Goal: Book appointment/travel/reservation

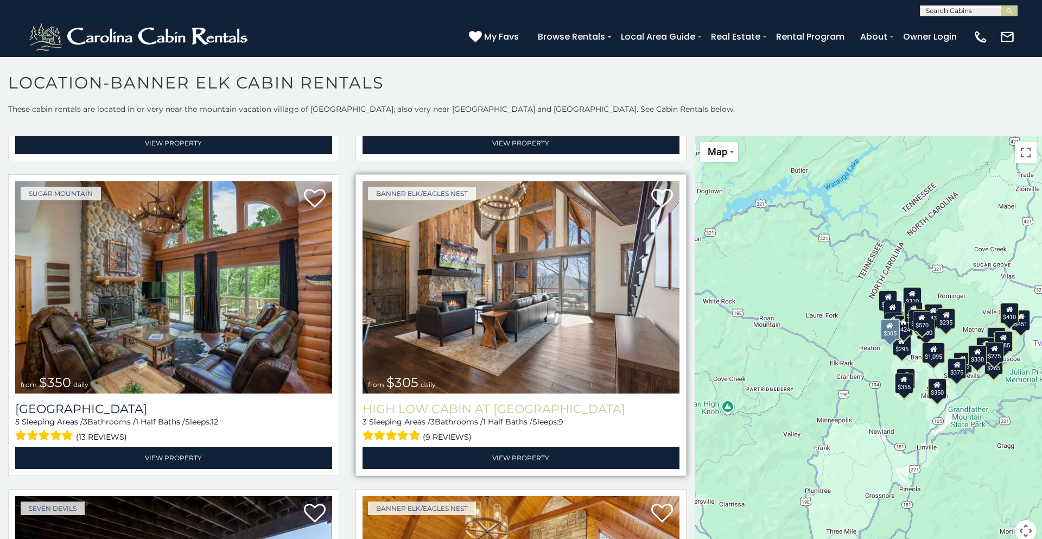
scroll to position [3181, 0]
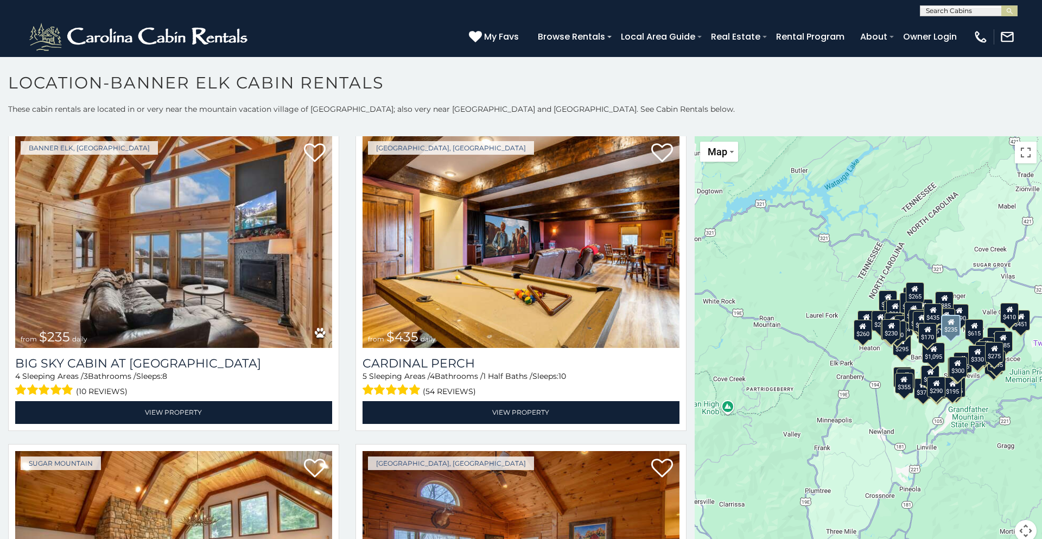
scroll to position [4760, 0]
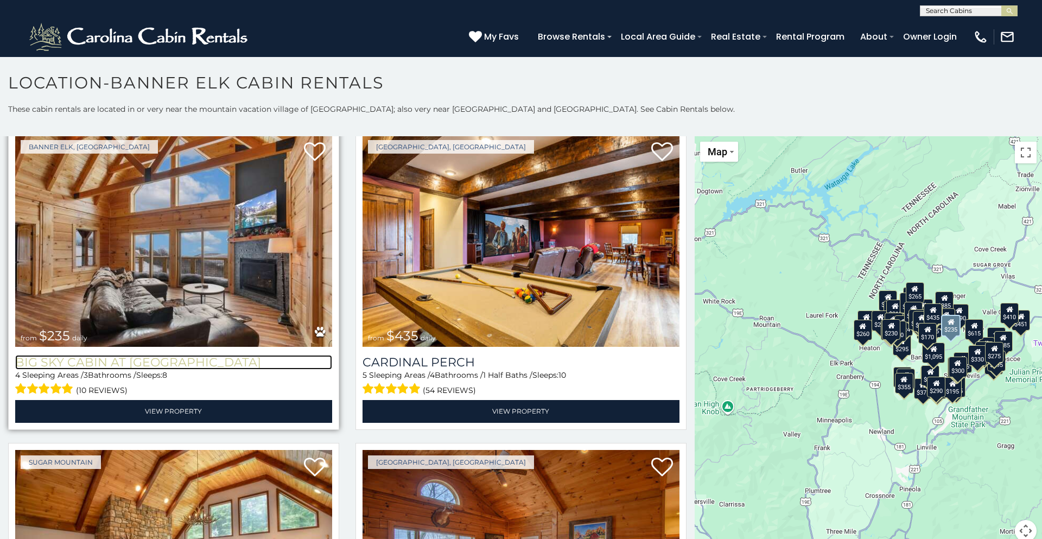
click at [154, 362] on h3 "Big Sky Cabin at [GEOGRAPHIC_DATA]" at bounding box center [173, 362] width 317 height 15
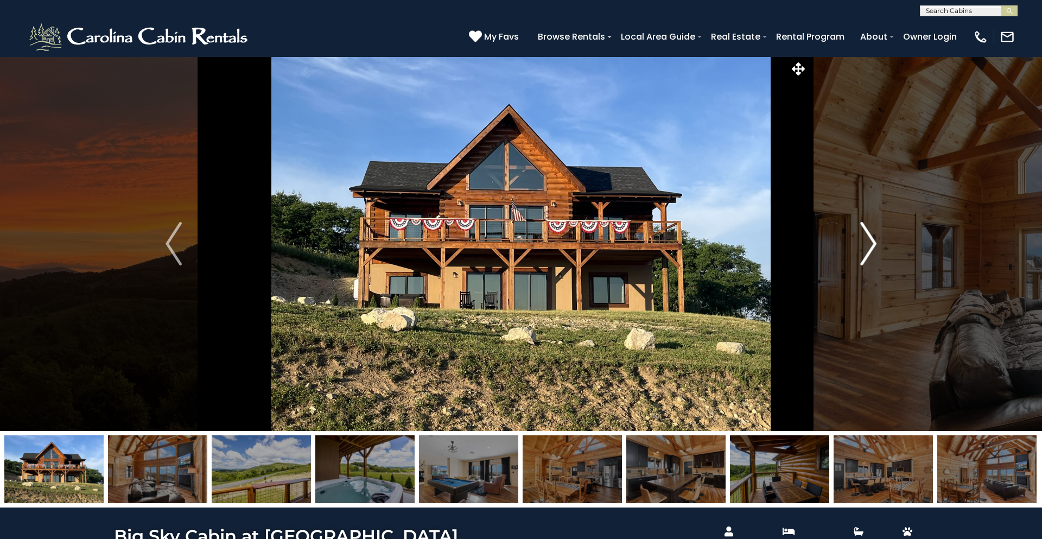
click at [871, 247] on img "Next" at bounding box center [869, 243] width 16 height 43
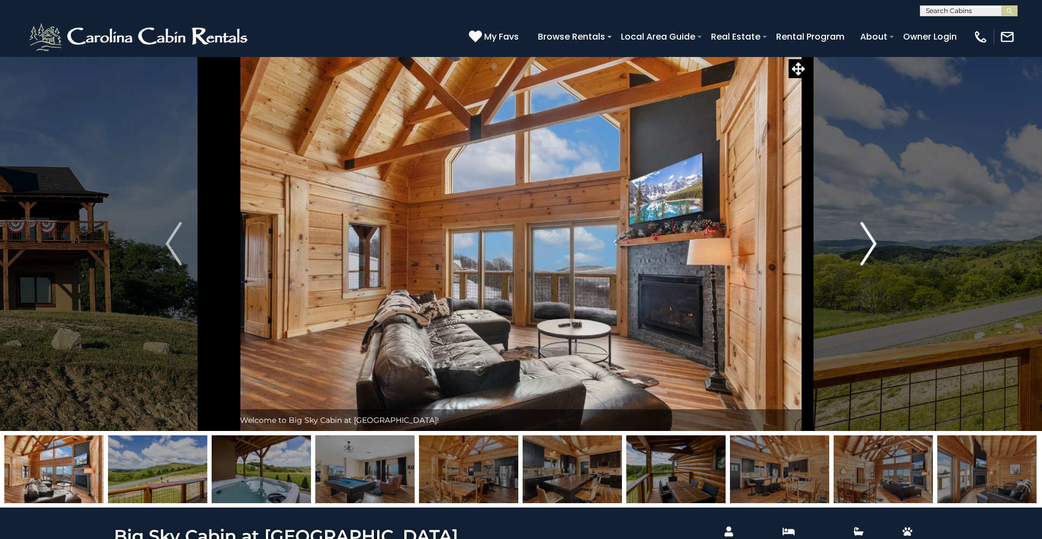
click at [866, 248] on img "Next" at bounding box center [869, 243] width 16 height 43
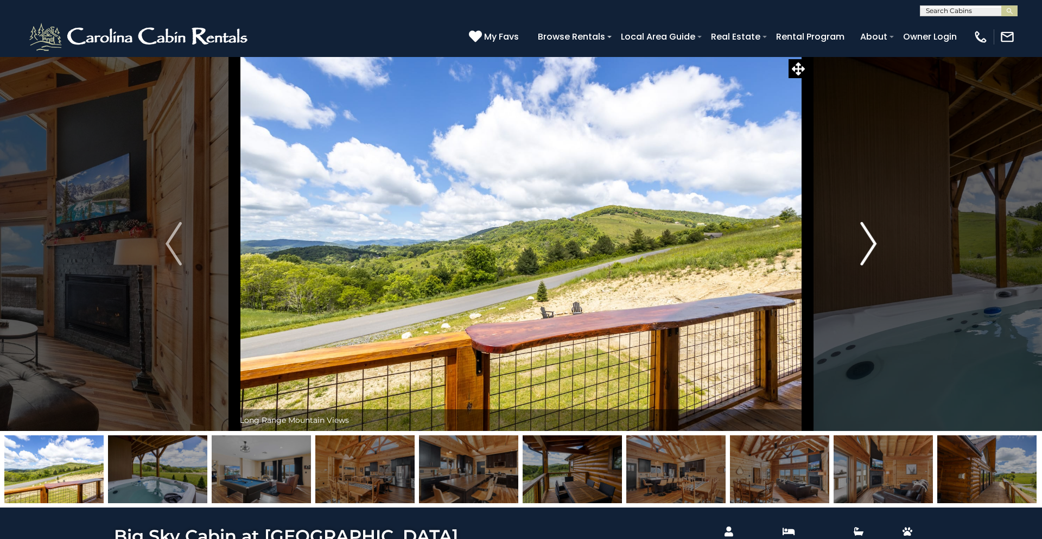
click at [866, 248] on img "Next" at bounding box center [869, 243] width 16 height 43
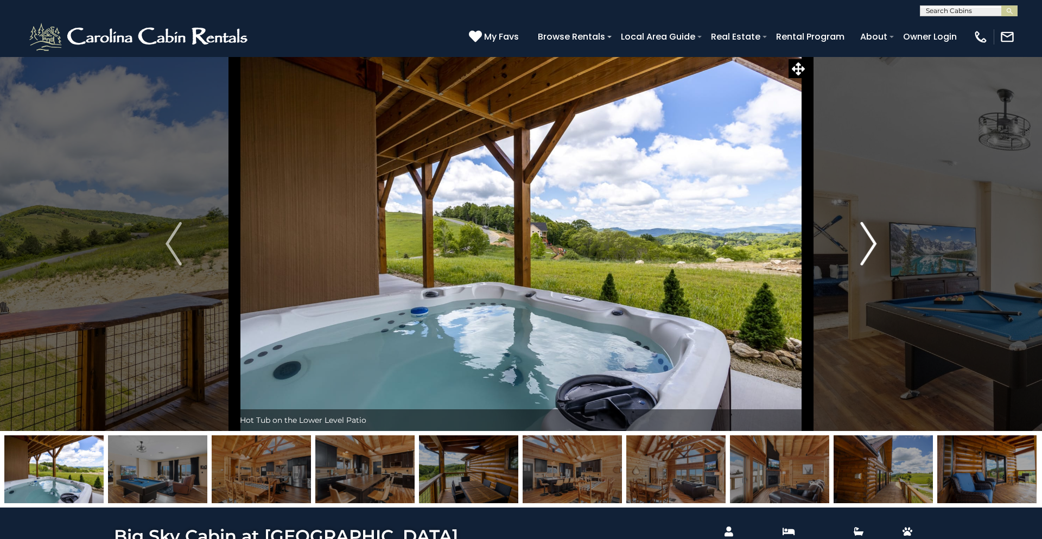
click at [866, 248] on img "Next" at bounding box center [869, 243] width 16 height 43
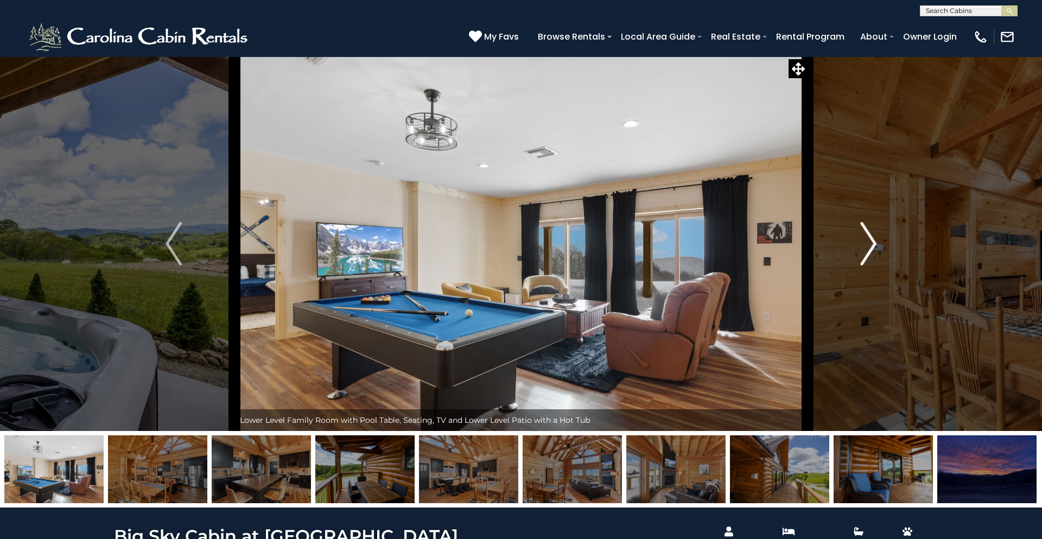
click at [866, 248] on img "Next" at bounding box center [869, 243] width 16 height 43
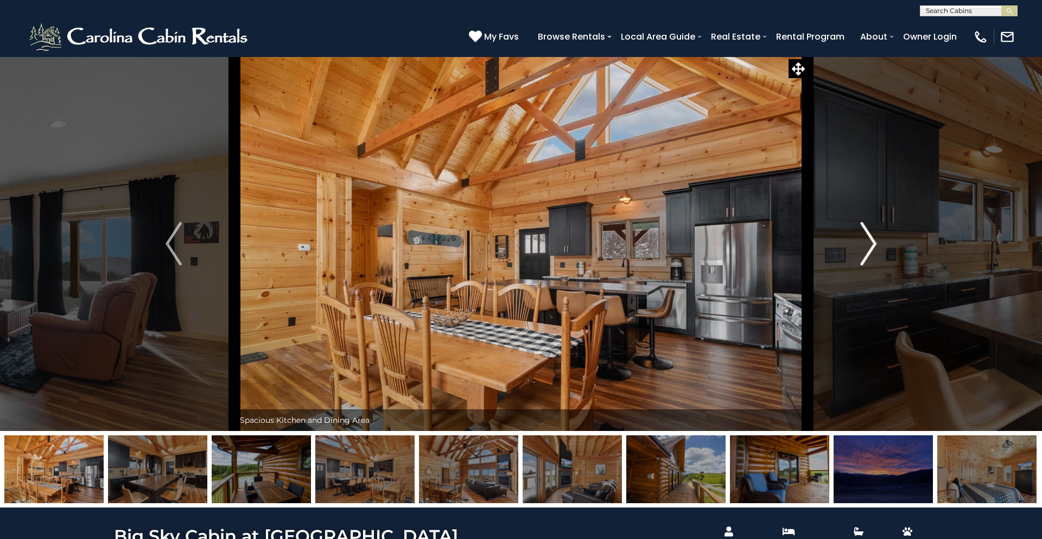
click at [866, 248] on img "Next" at bounding box center [869, 243] width 16 height 43
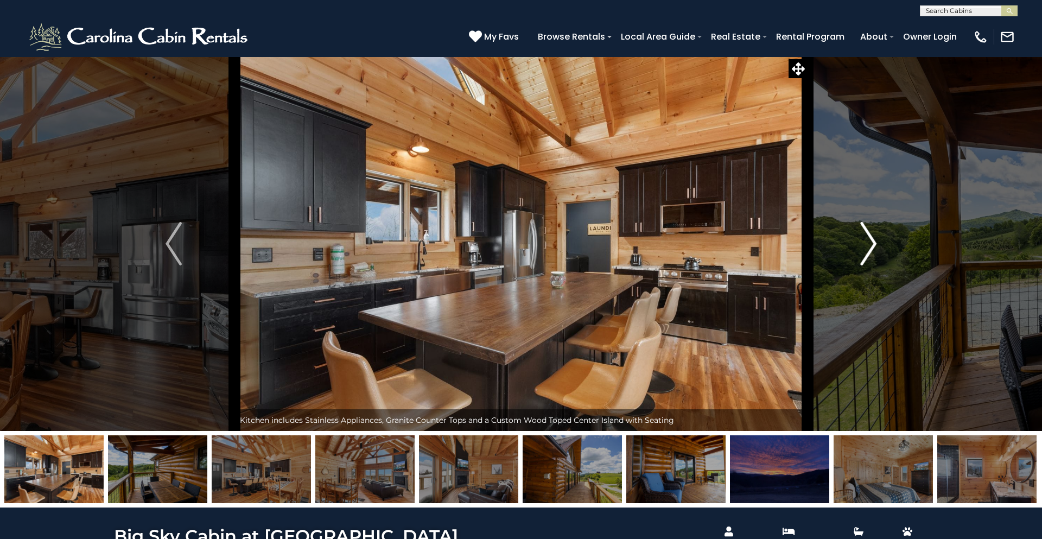
click at [866, 248] on img "Next" at bounding box center [869, 243] width 16 height 43
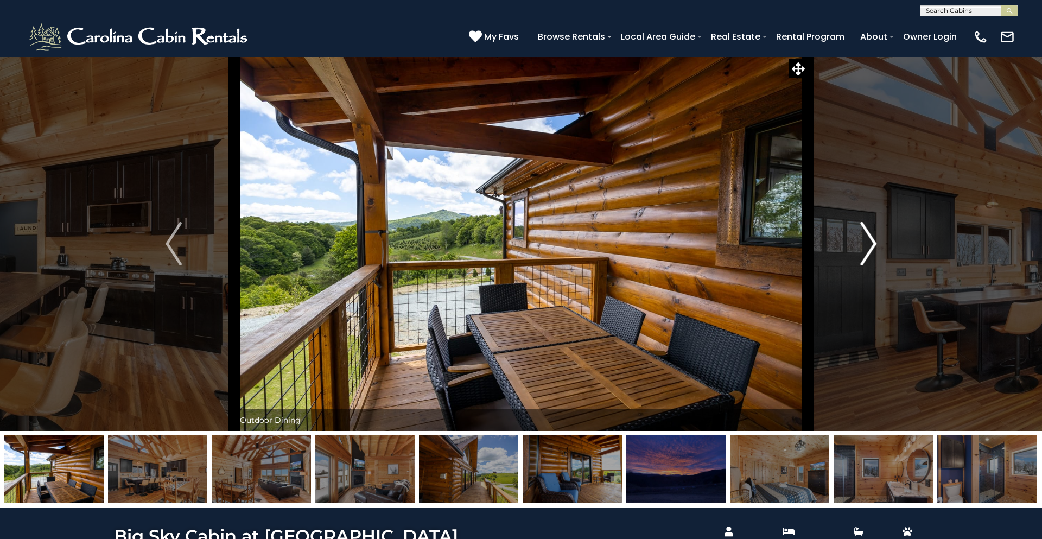
click at [865, 250] on img "Next" at bounding box center [869, 243] width 16 height 43
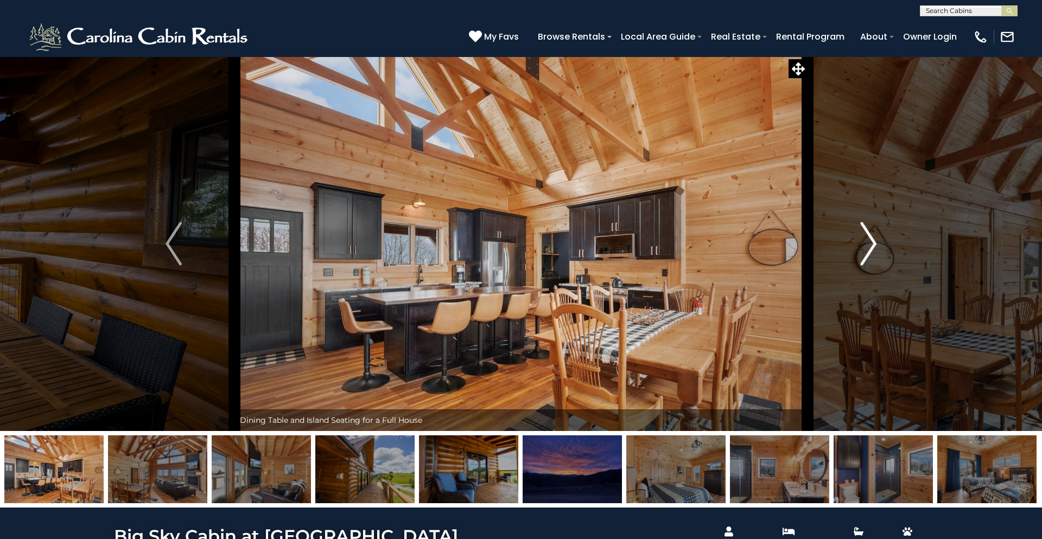
click at [871, 254] on img "Next" at bounding box center [869, 243] width 16 height 43
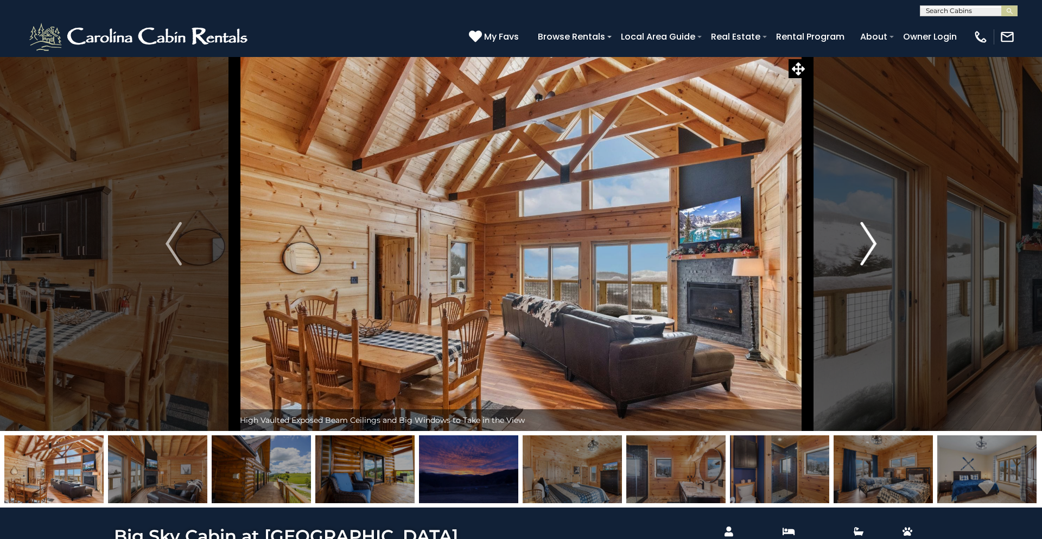
click at [871, 254] on img "Next" at bounding box center [869, 243] width 16 height 43
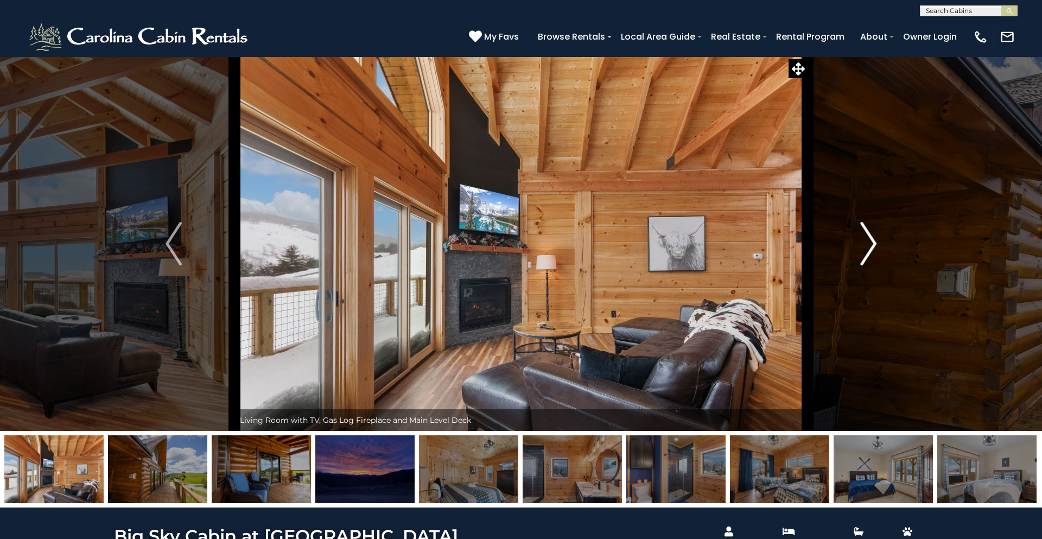
click at [862, 259] on img "Next" at bounding box center [869, 243] width 16 height 43
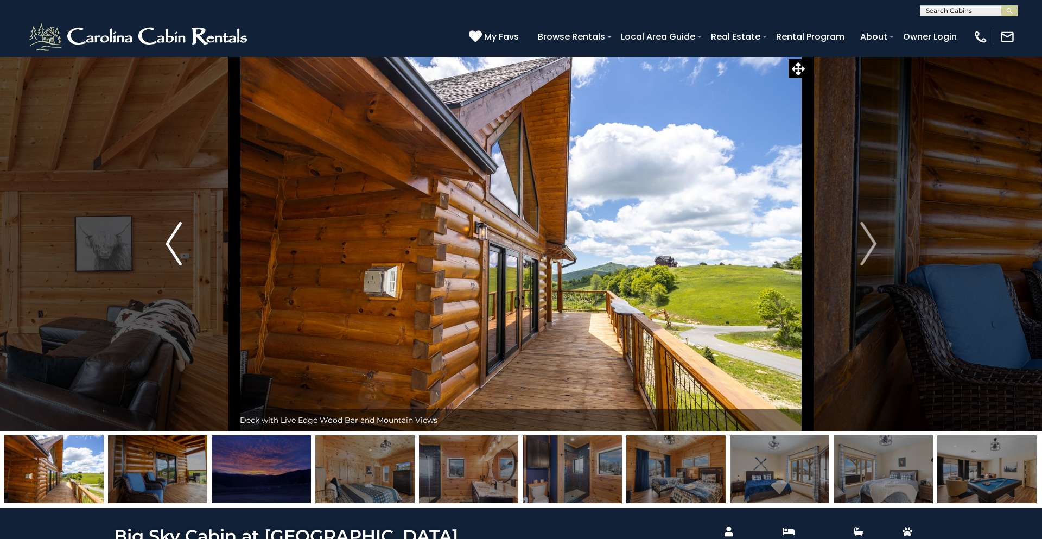
click at [166, 243] on img "Previous" at bounding box center [174, 243] width 16 height 43
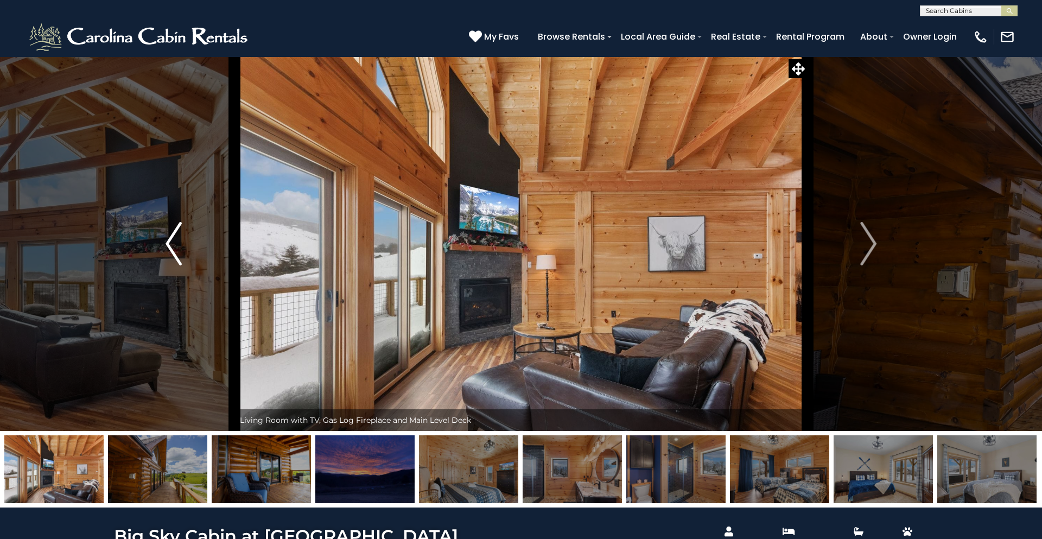
click at [166, 241] on img "Previous" at bounding box center [174, 243] width 16 height 43
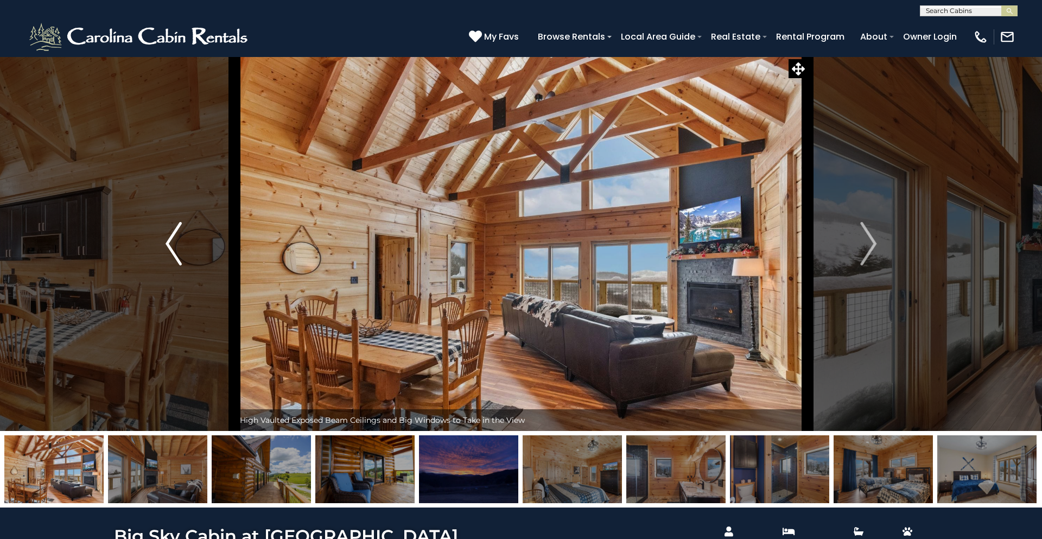
click at [166, 241] on img "Previous" at bounding box center [174, 243] width 16 height 43
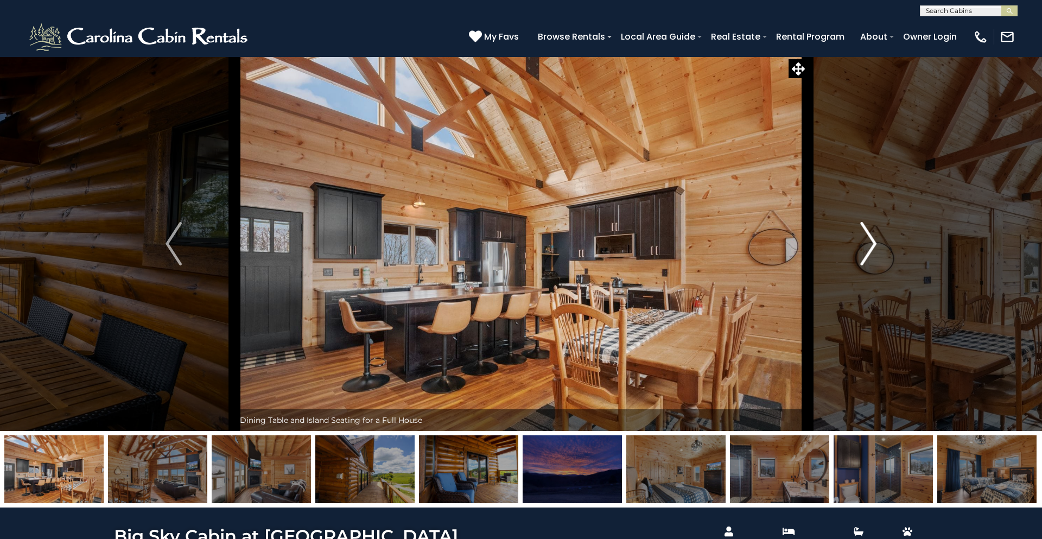
click at [856, 250] on button "Next" at bounding box center [869, 243] width 122 height 375
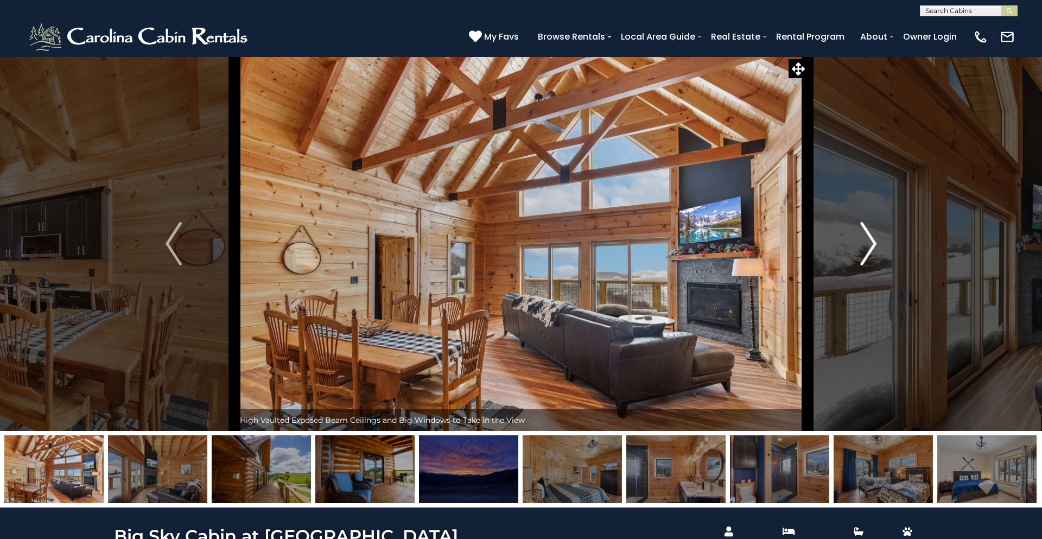
click at [856, 252] on button "Next" at bounding box center [869, 243] width 122 height 375
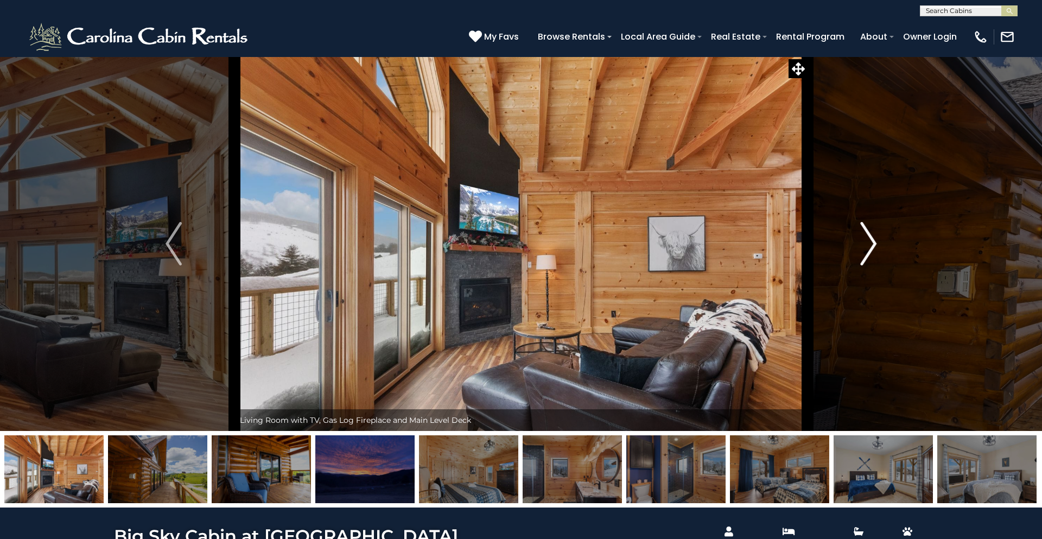
click at [866, 249] on img "Next" at bounding box center [869, 243] width 16 height 43
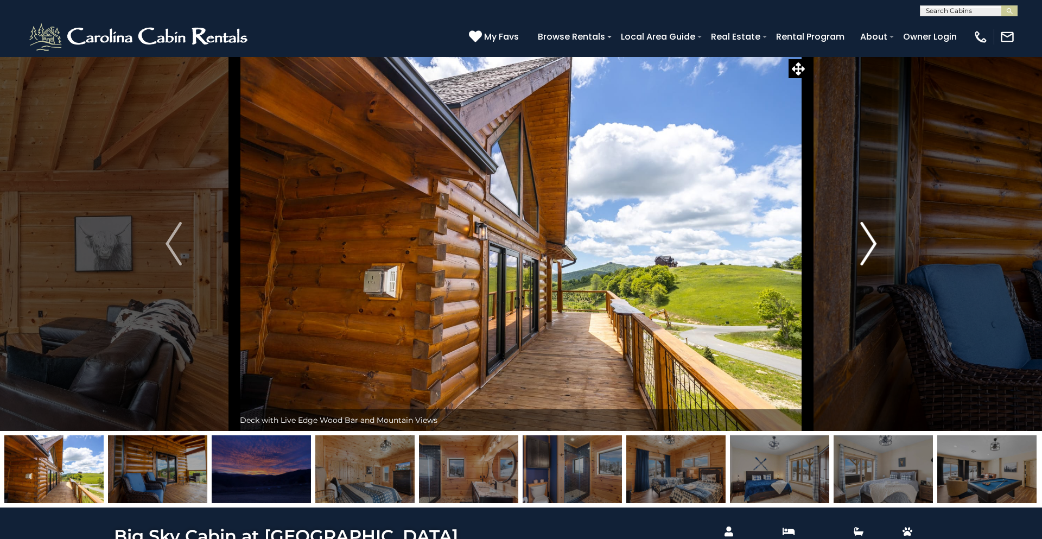
click at [865, 249] on img "Next" at bounding box center [869, 243] width 16 height 43
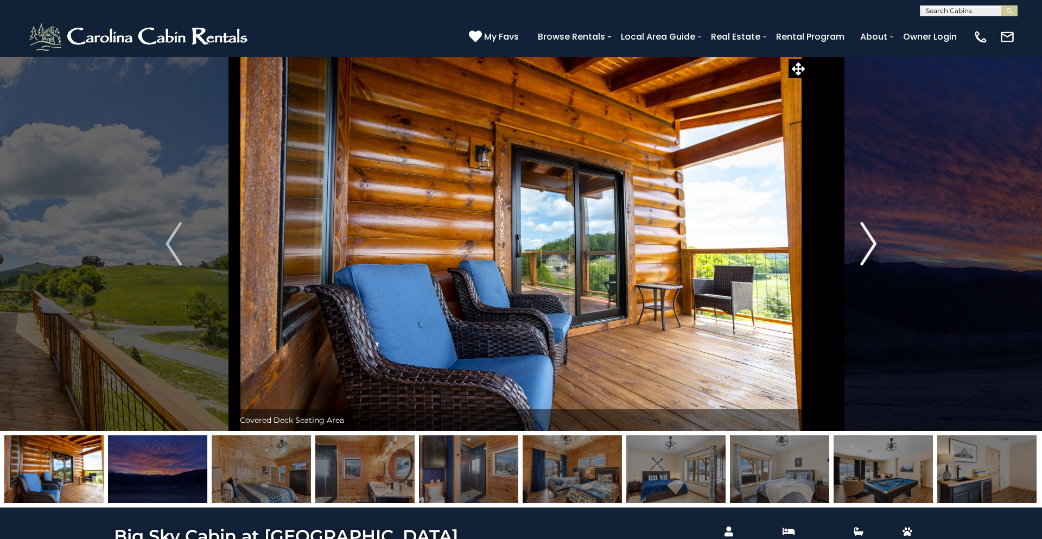
click at [868, 257] on img "Next" at bounding box center [869, 243] width 16 height 43
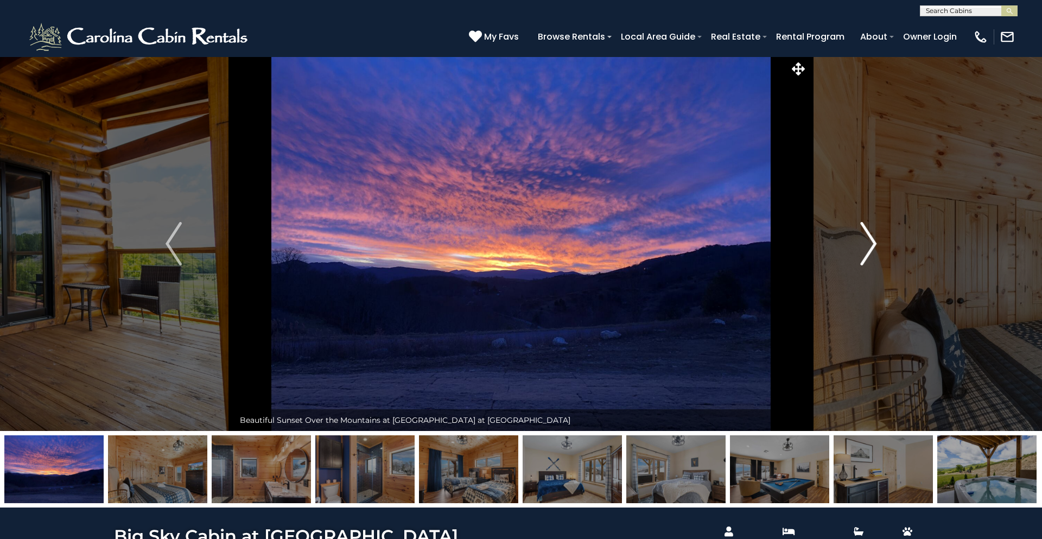
click at [865, 261] on img "Next" at bounding box center [869, 243] width 16 height 43
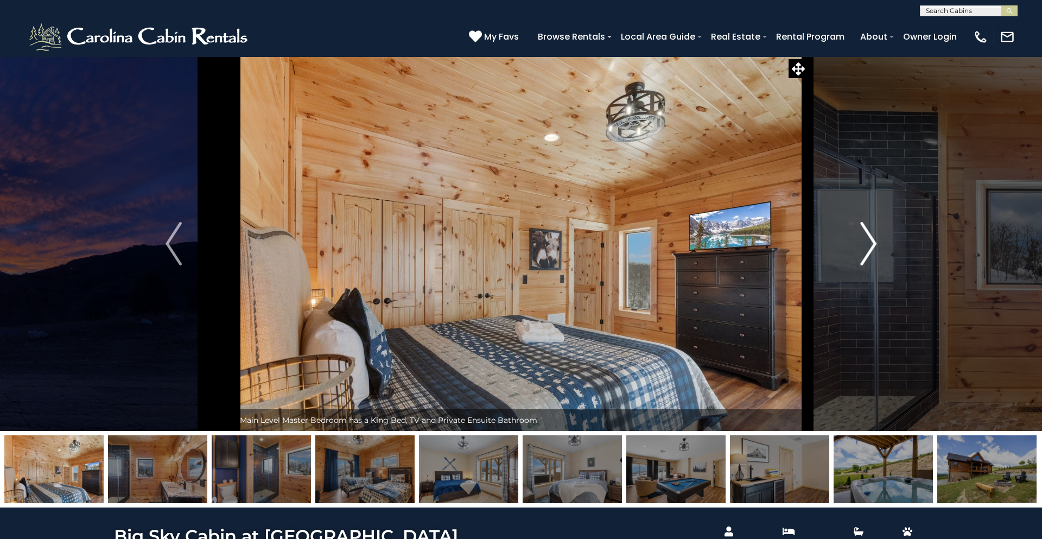
click at [865, 262] on img "Next" at bounding box center [869, 243] width 16 height 43
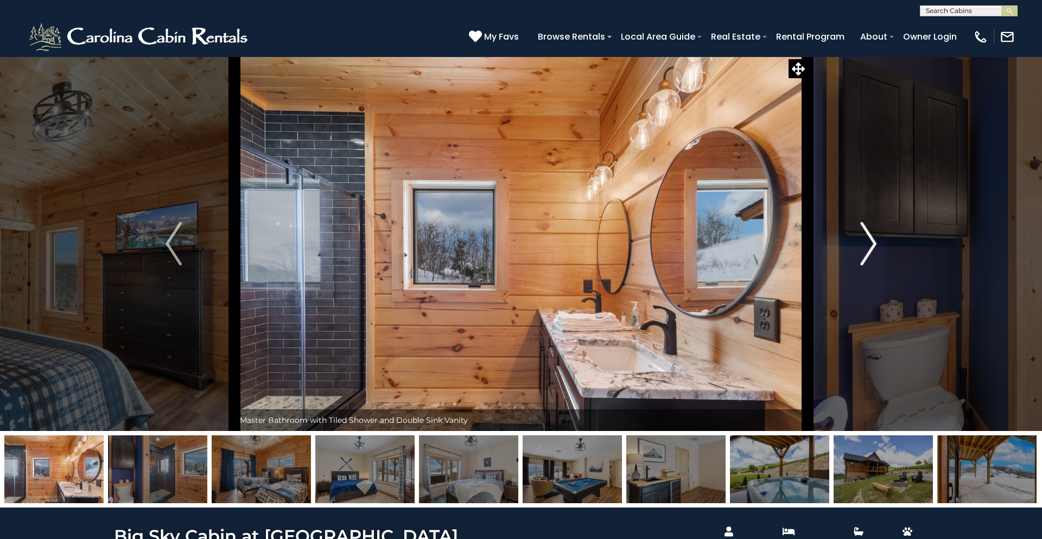
click at [868, 249] on img "Next" at bounding box center [869, 243] width 16 height 43
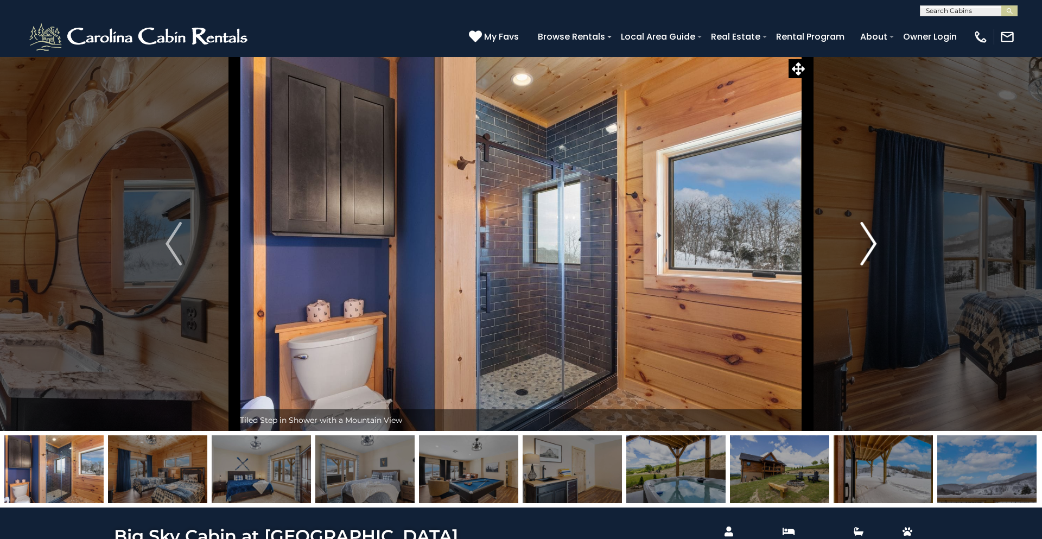
click at [868, 249] on img "Next" at bounding box center [869, 243] width 16 height 43
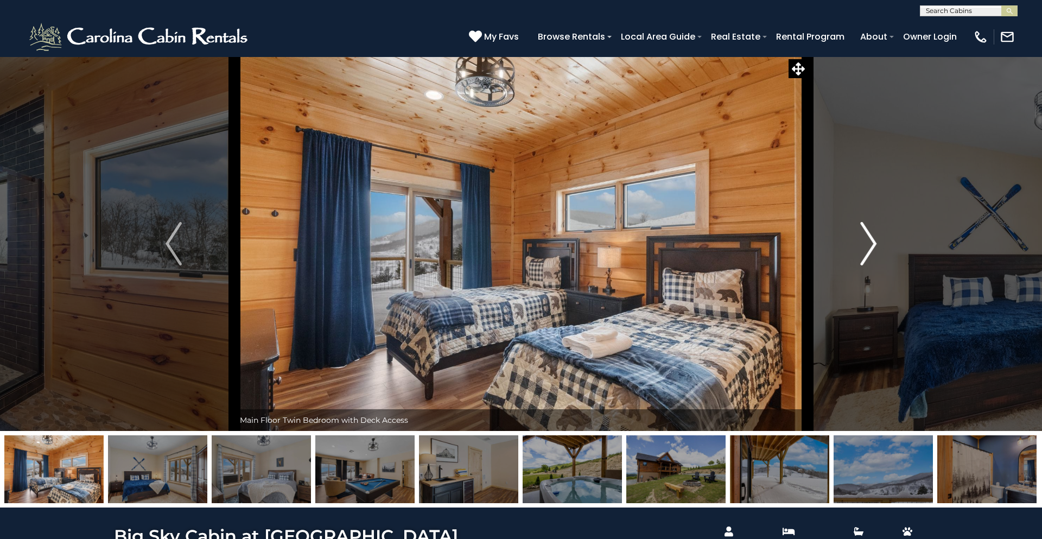
click at [868, 249] on img "Next" at bounding box center [869, 243] width 16 height 43
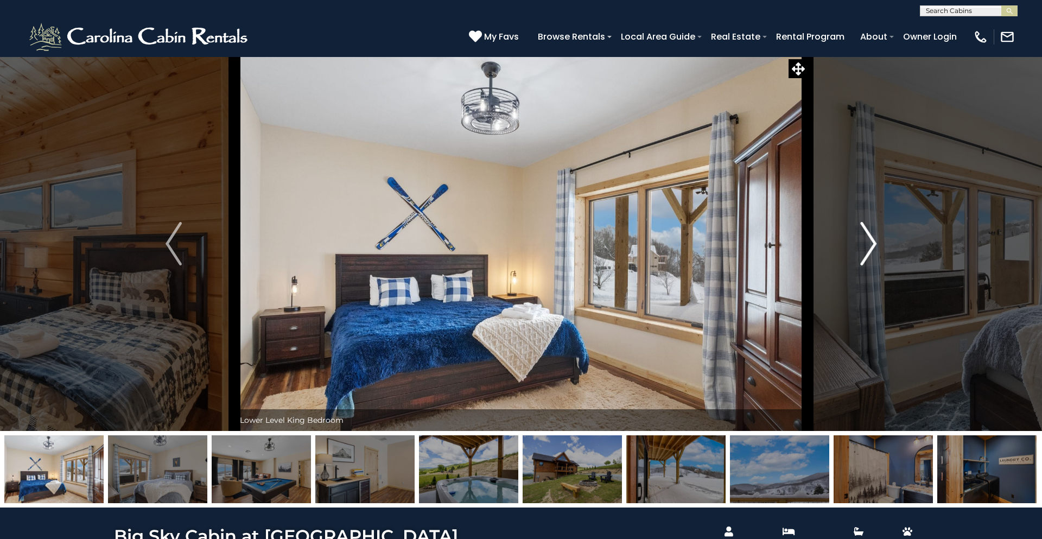
click at [868, 249] on img "Next" at bounding box center [869, 243] width 16 height 43
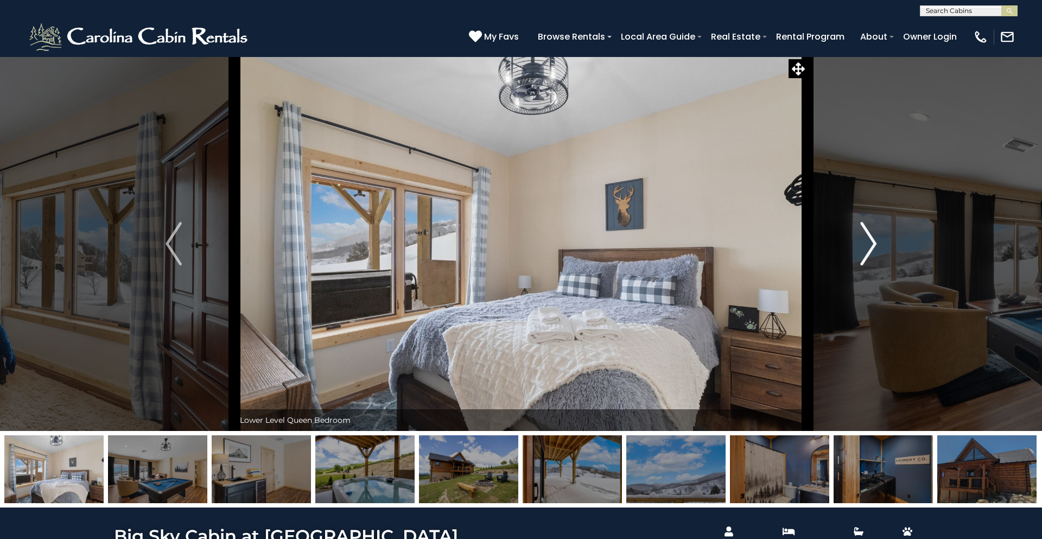
click at [868, 249] on img "Next" at bounding box center [869, 243] width 16 height 43
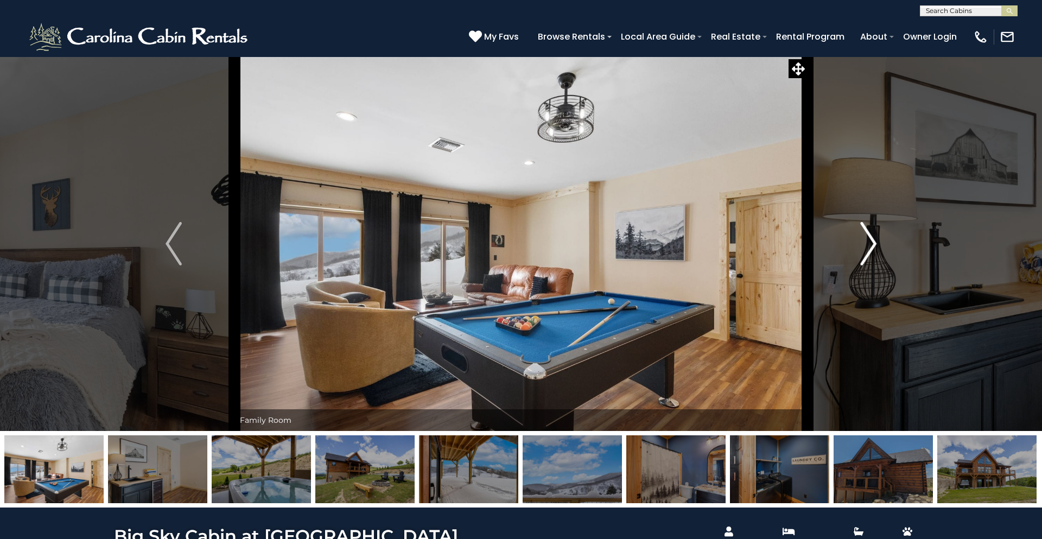
click at [868, 249] on img "Next" at bounding box center [869, 243] width 16 height 43
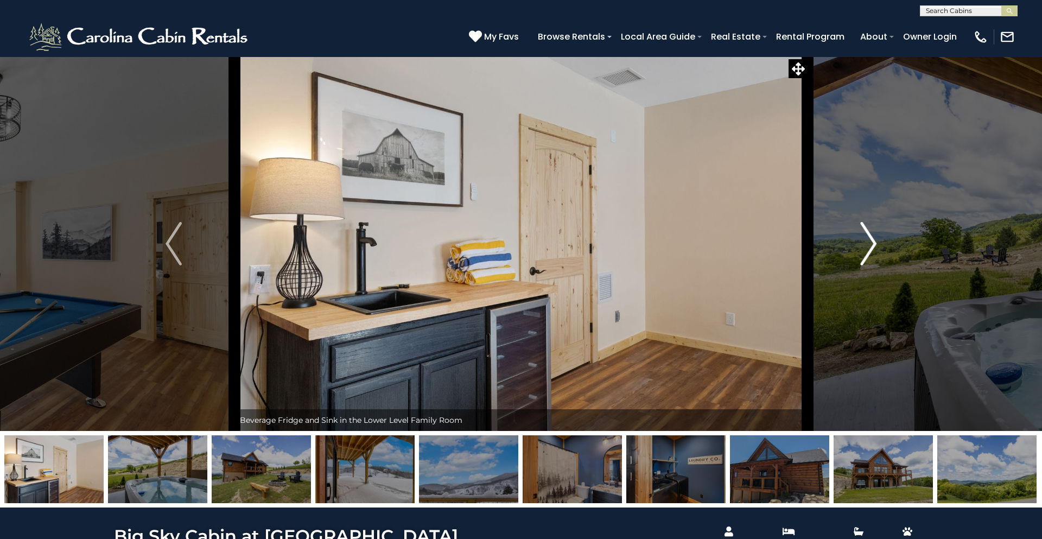
click at [868, 249] on img "Next" at bounding box center [869, 243] width 16 height 43
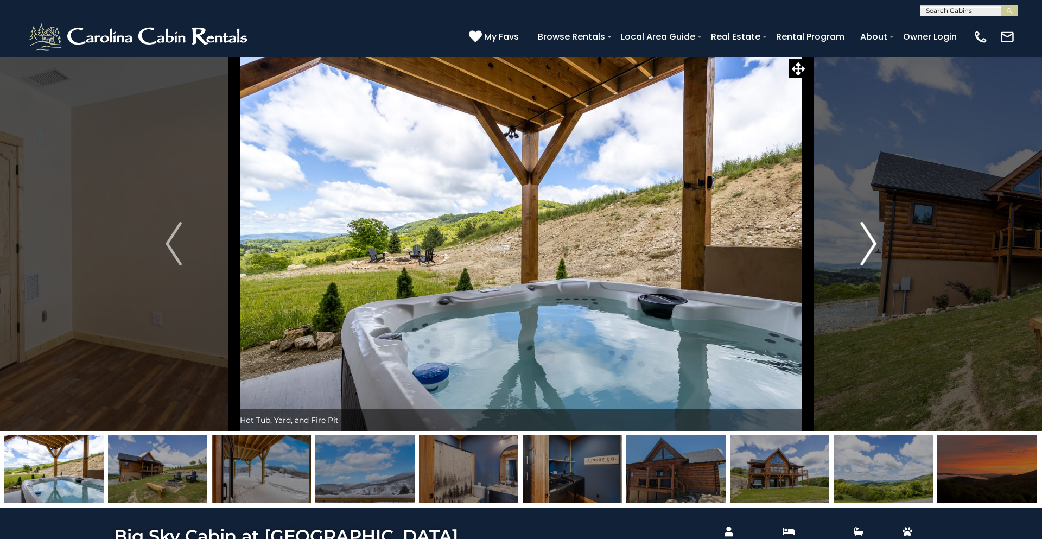
click at [868, 249] on img "Next" at bounding box center [869, 243] width 16 height 43
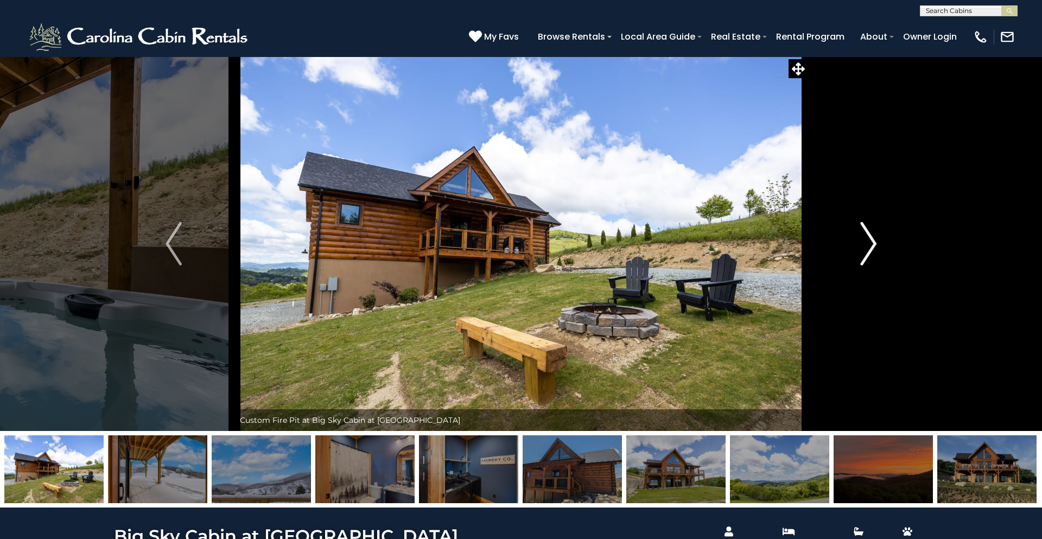
click at [867, 251] on img "Next" at bounding box center [869, 243] width 16 height 43
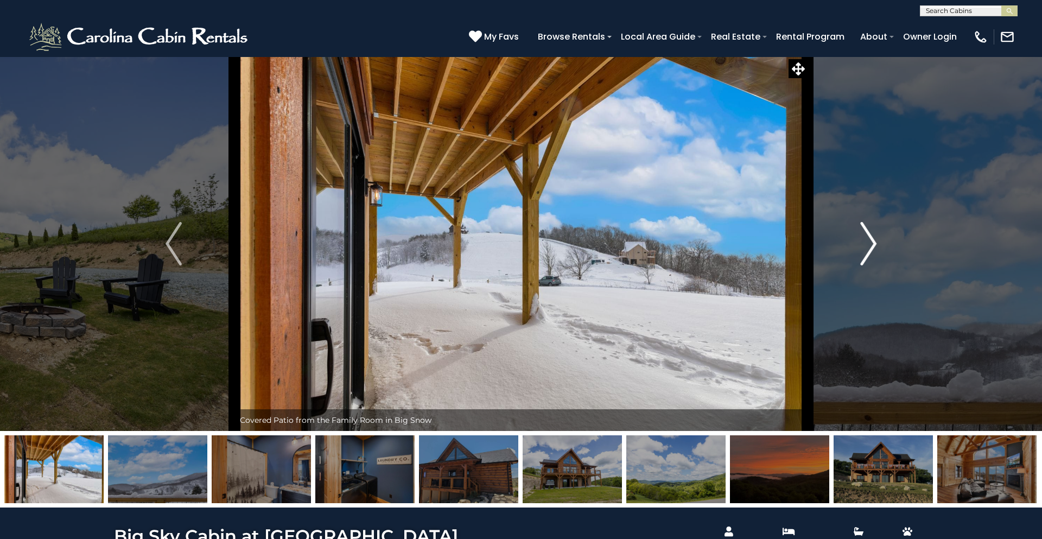
click at [867, 251] on img "Next" at bounding box center [869, 243] width 16 height 43
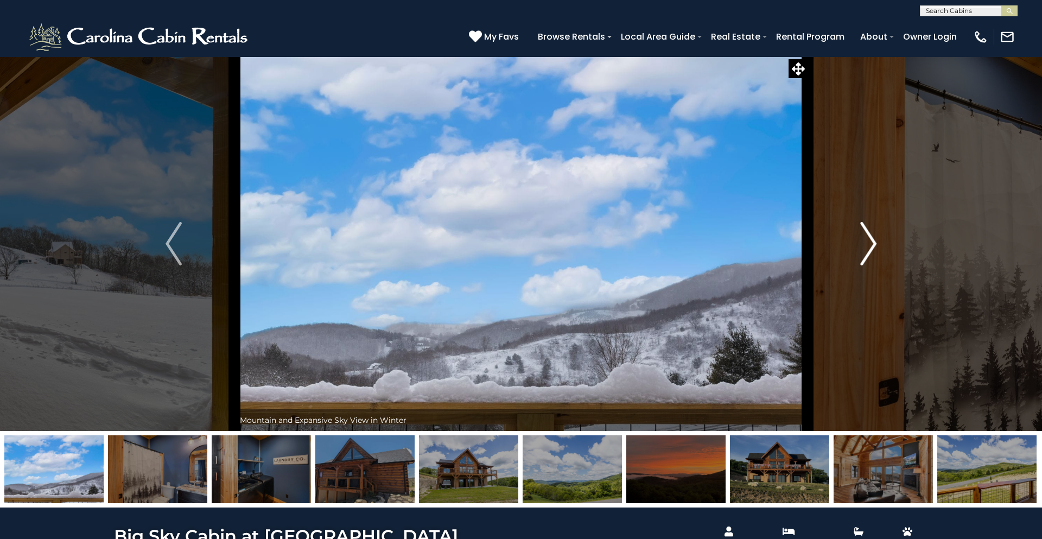
click at [867, 251] on img "Next" at bounding box center [869, 243] width 16 height 43
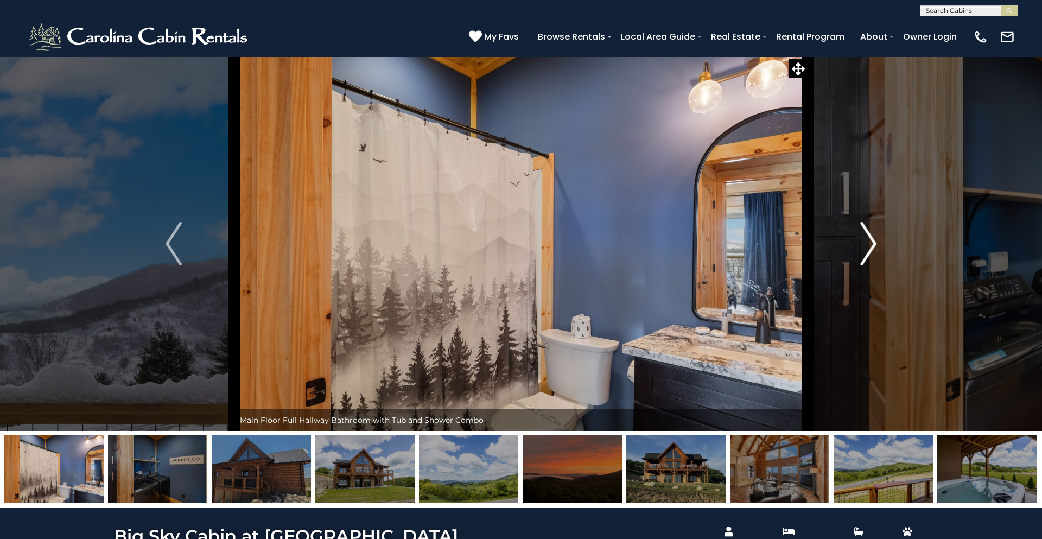
click at [867, 251] on img "Next" at bounding box center [869, 243] width 16 height 43
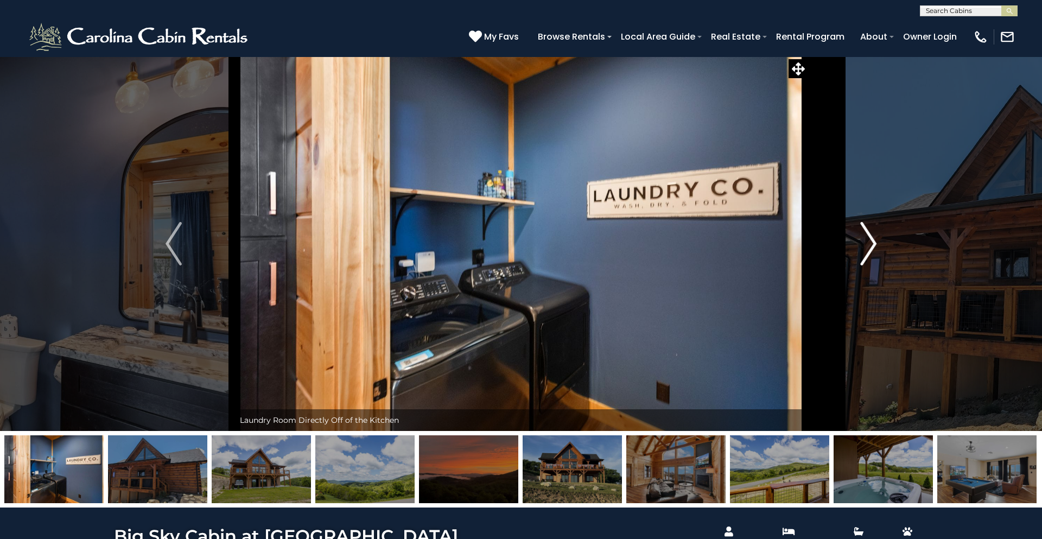
click at [867, 251] on img "Next" at bounding box center [869, 243] width 16 height 43
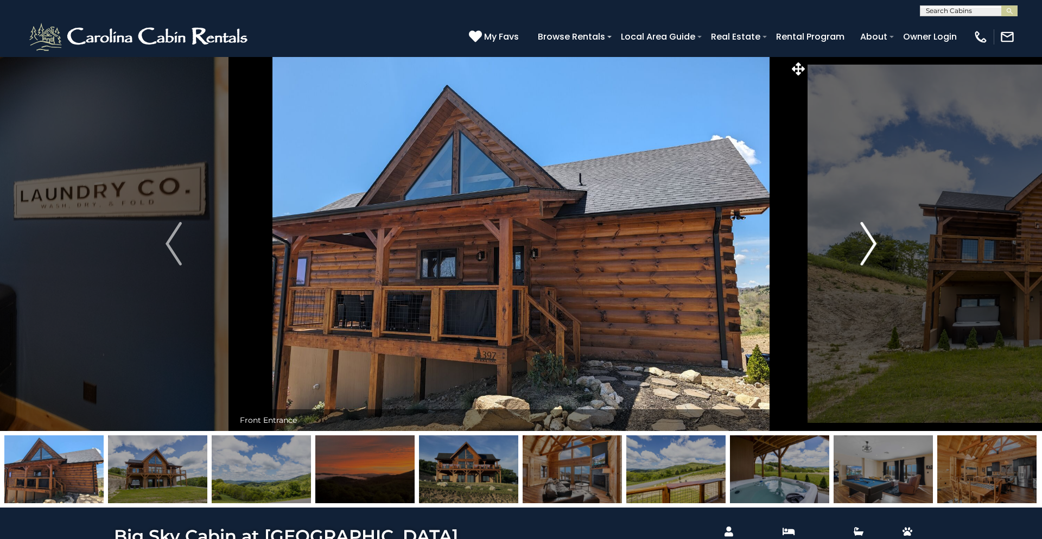
click at [867, 251] on img "Next" at bounding box center [869, 243] width 16 height 43
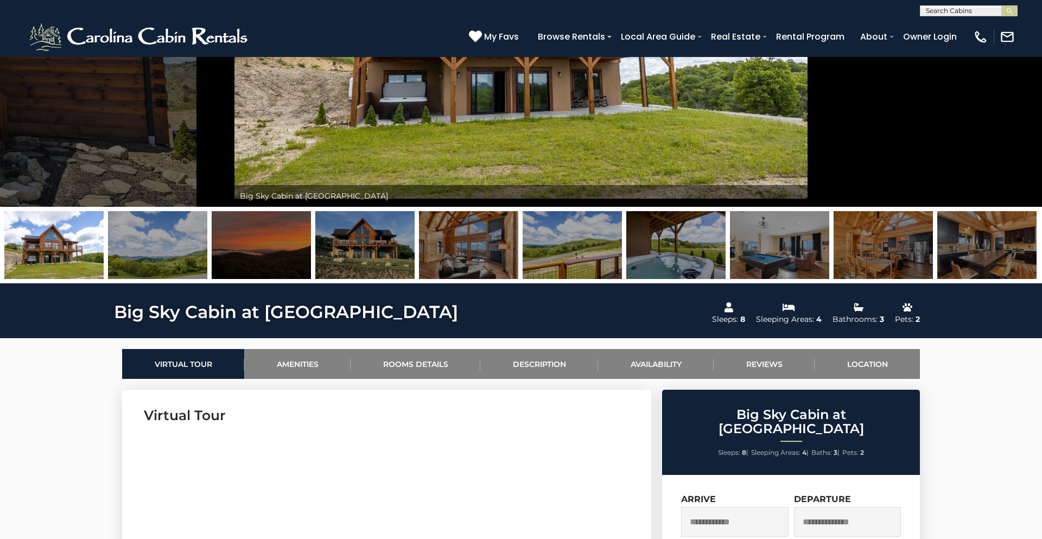
scroll to position [247, 0]
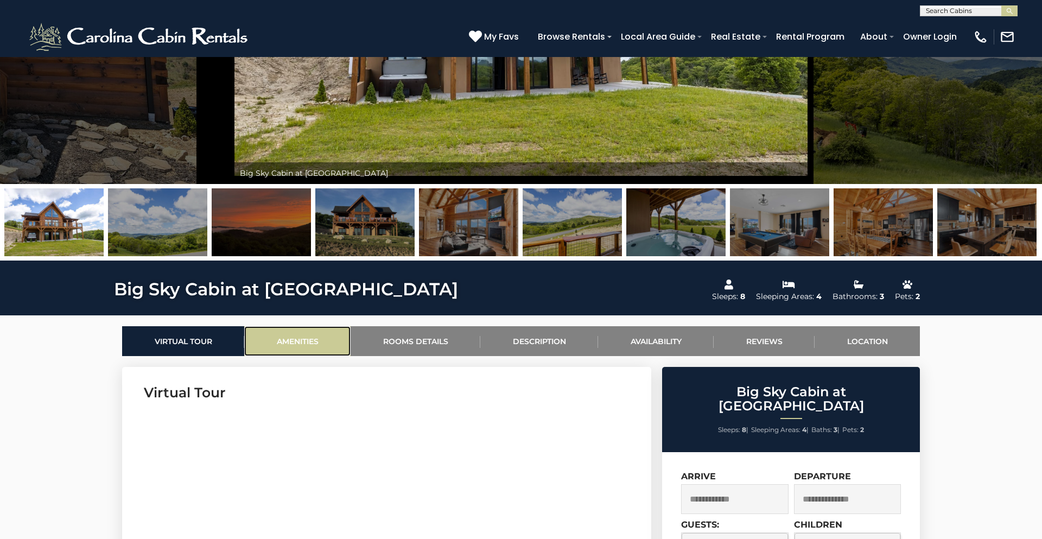
click at [310, 346] on link "Amenities" at bounding box center [297, 341] width 106 height 30
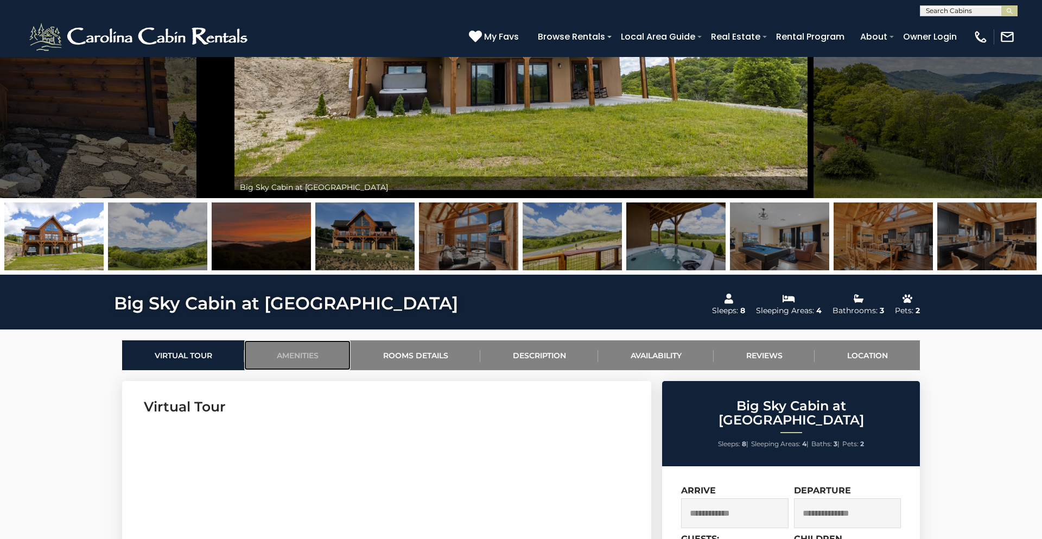
scroll to position [229, 0]
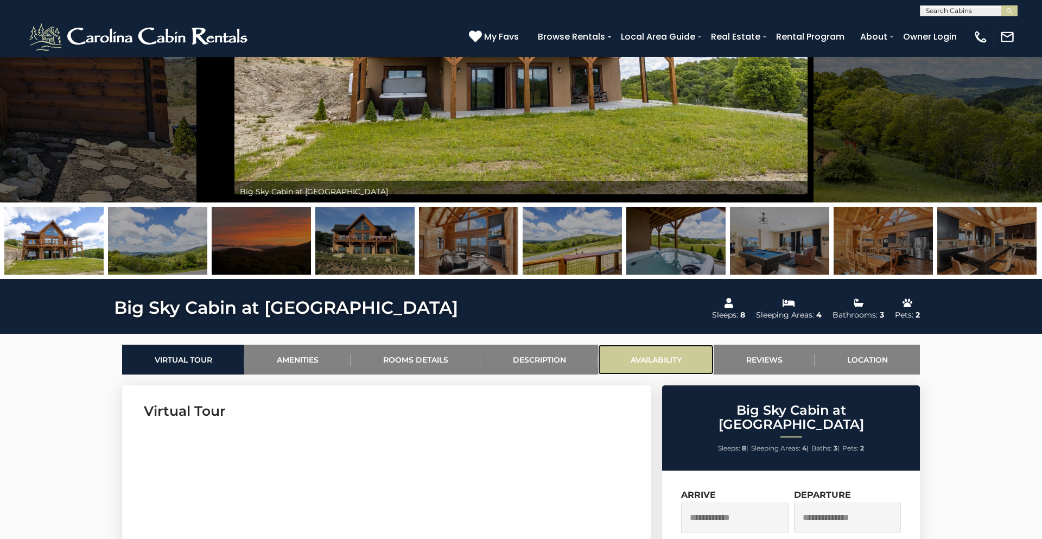
click at [676, 355] on link "Availability" at bounding box center [656, 360] width 116 height 30
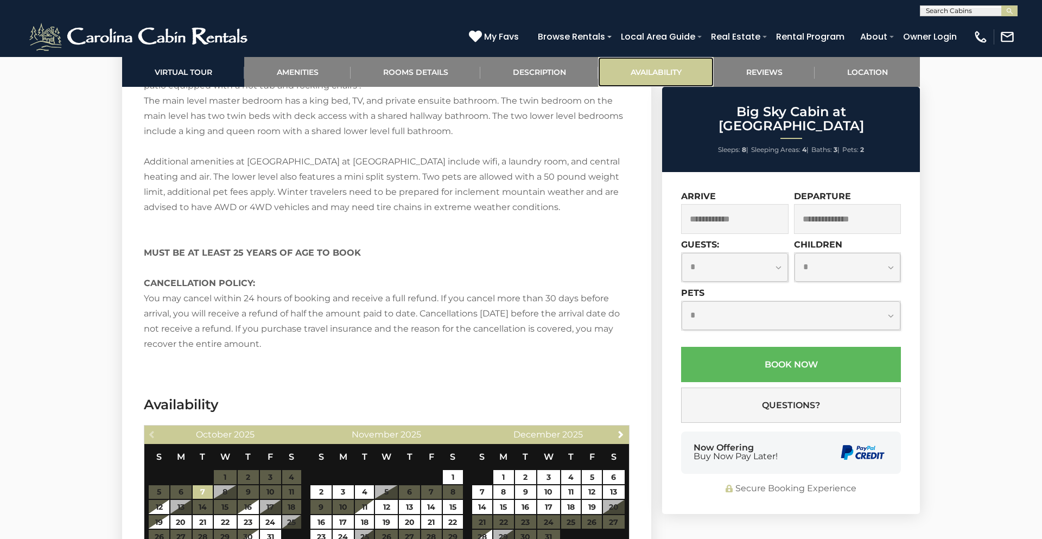
scroll to position [2091, 0]
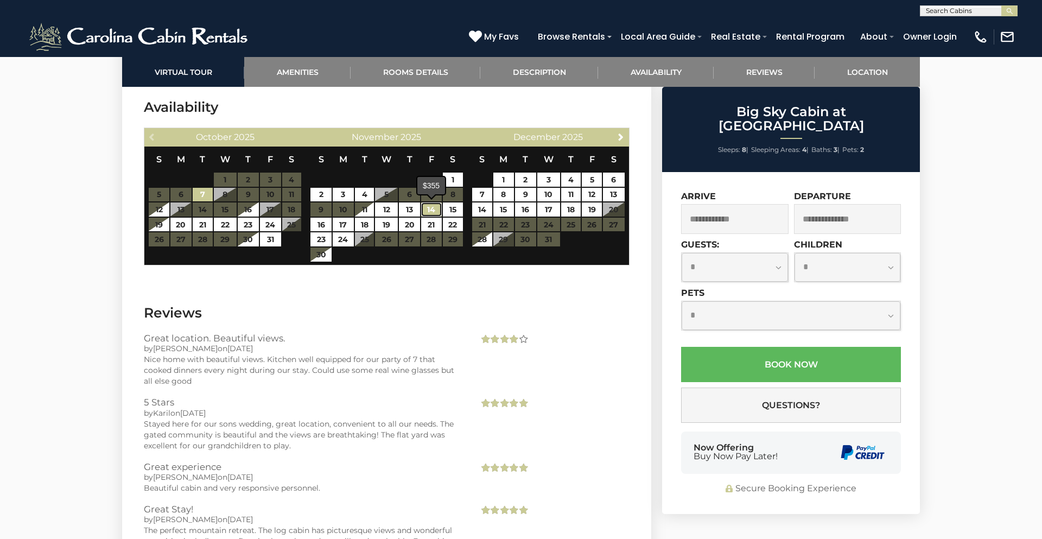
click at [433, 212] on link "14" at bounding box center [431, 210] width 20 height 14
type input "**********"
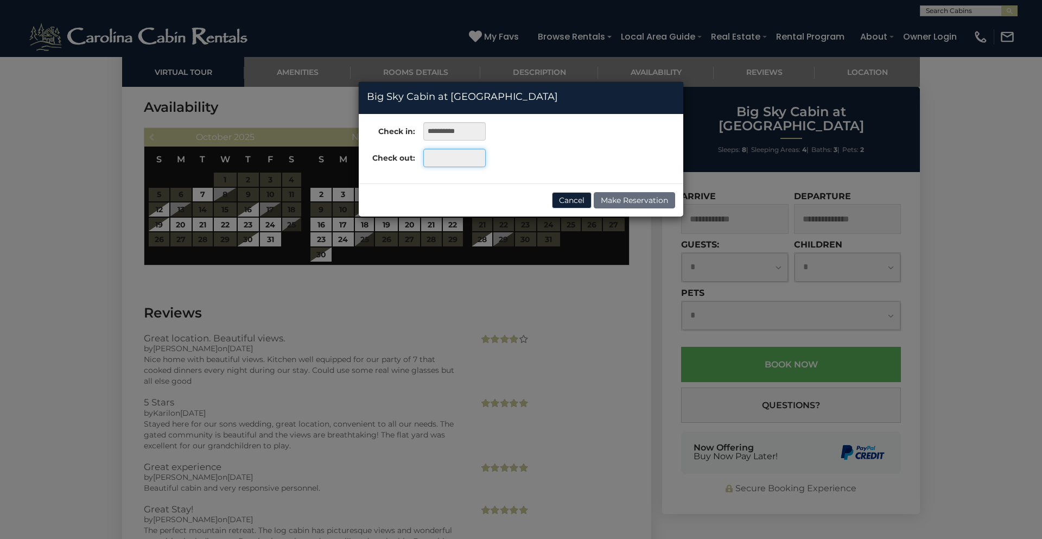
click at [447, 156] on input "text" at bounding box center [454, 158] width 62 height 18
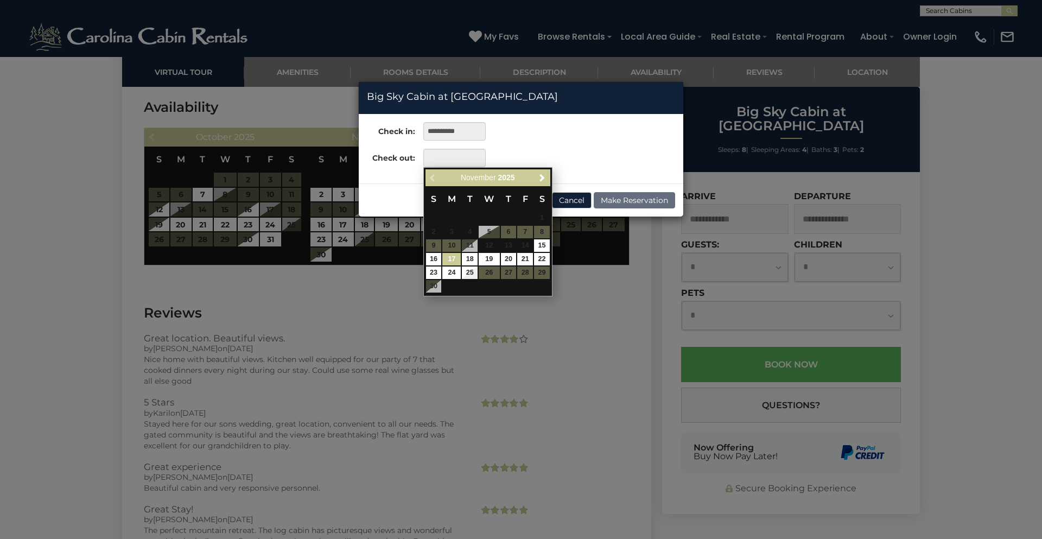
click at [449, 255] on link "17" at bounding box center [451, 259] width 18 height 12
type input "**********"
